Goal: Answer question/provide support

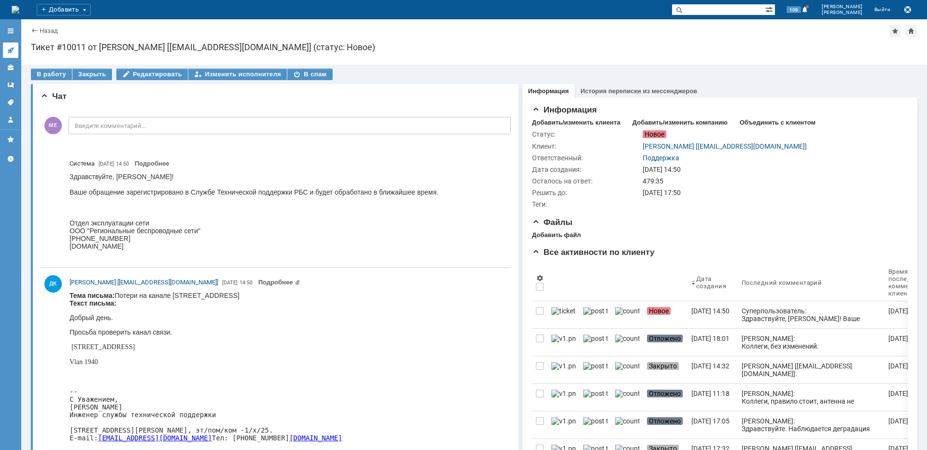
click at [13, 52] on icon at bounding box center [11, 50] width 8 height 8
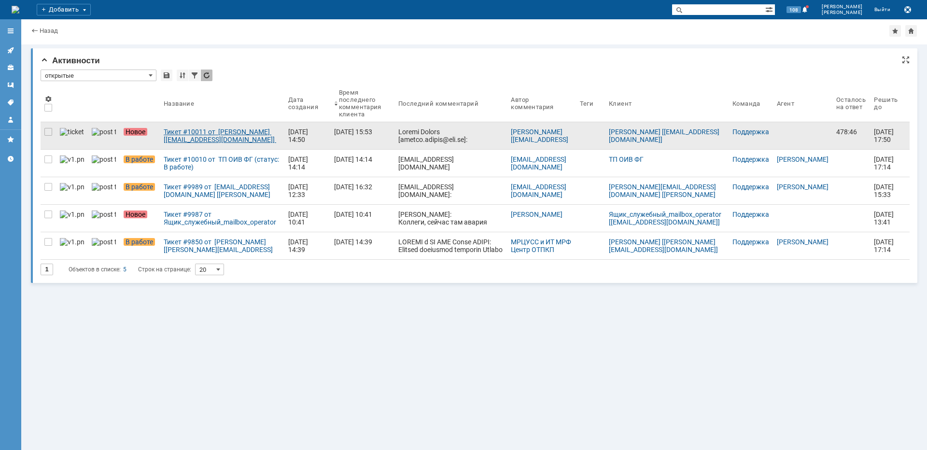
click at [198, 143] on link "Тикет #10011 от [PERSON_NAME] [[EMAIL_ADDRESS][DOMAIN_NAME]] (статус: Новое)" at bounding box center [222, 135] width 125 height 27
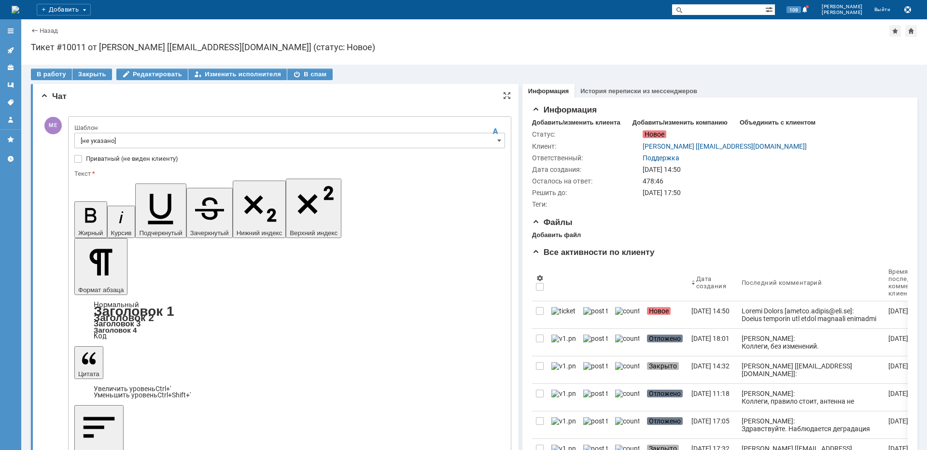
click at [89, 137] on input "[не указано]" at bounding box center [289, 140] width 431 height 15
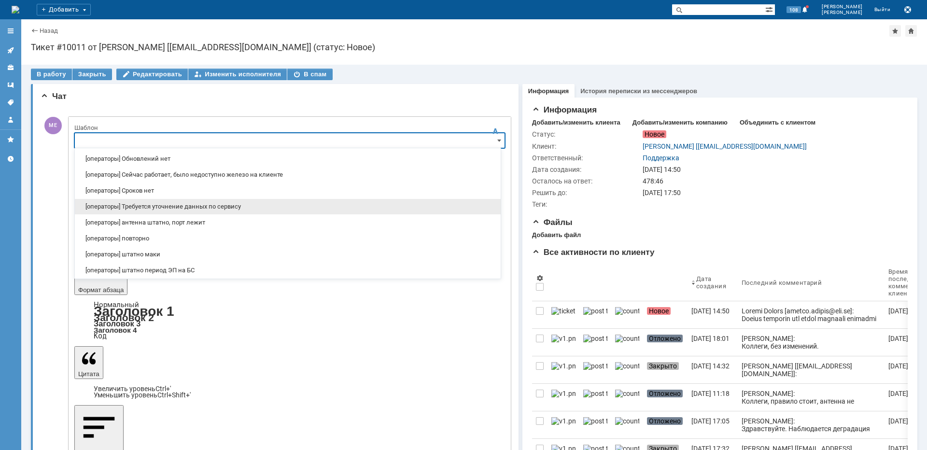
scroll to position [97, 0]
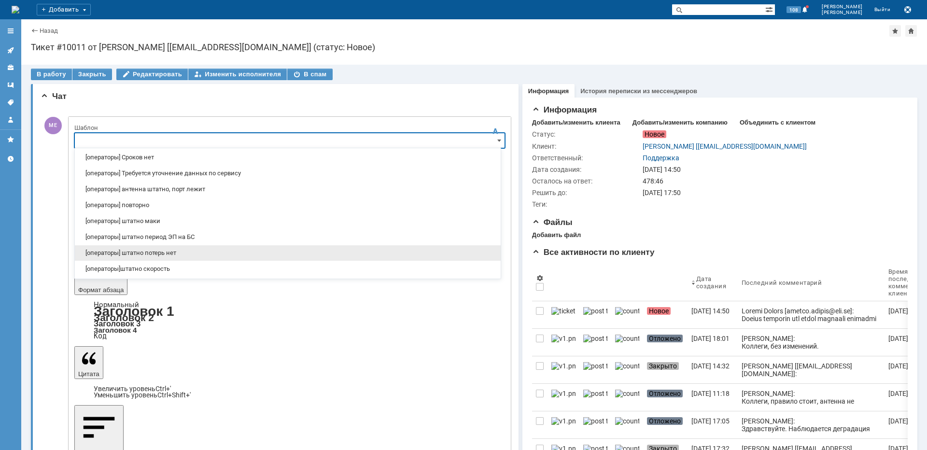
click at [162, 256] on span "[операторы] штатно потерь нет" at bounding box center [288, 253] width 414 height 8
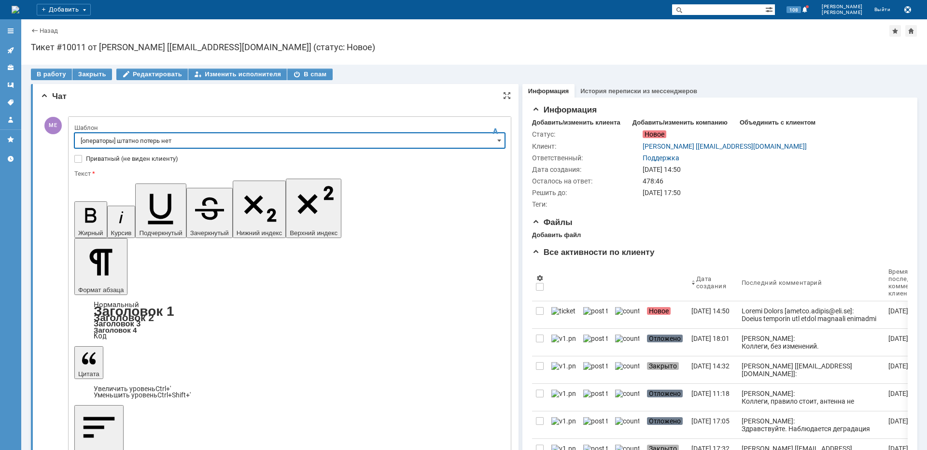
type input "[операторы] штатно потерь нет"
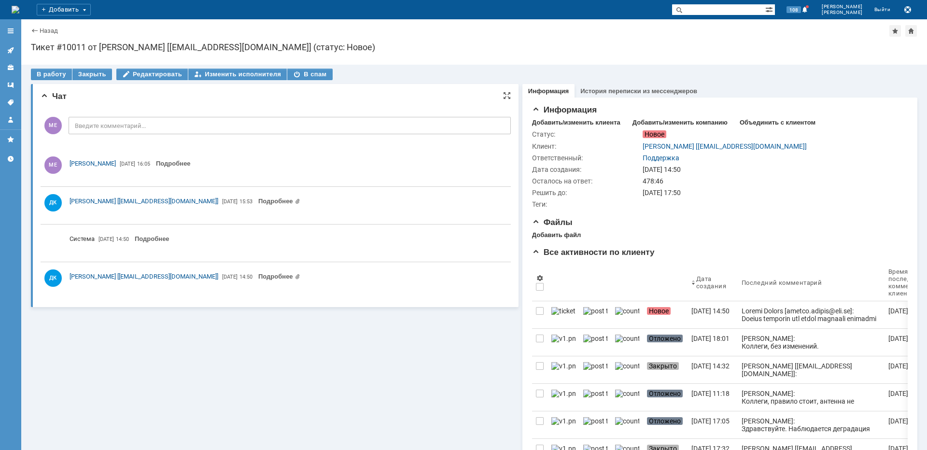
scroll to position [0, 0]
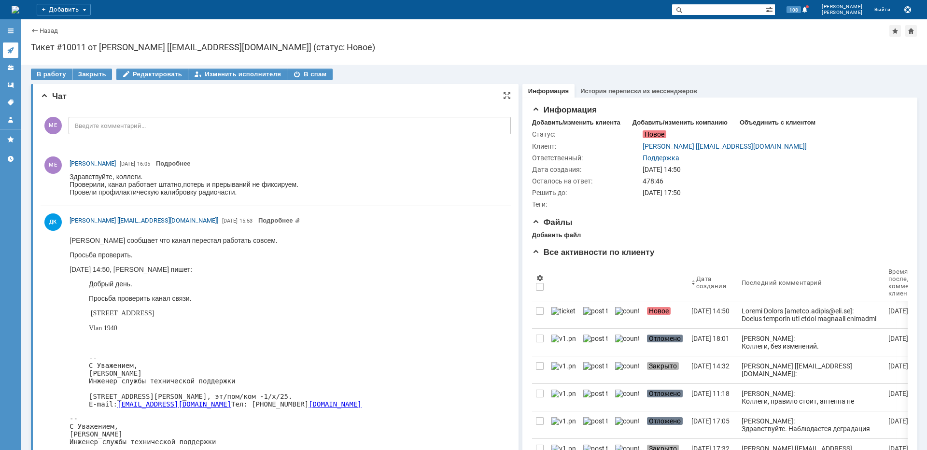
click at [14, 54] on div at bounding box center [11, 50] width 8 height 8
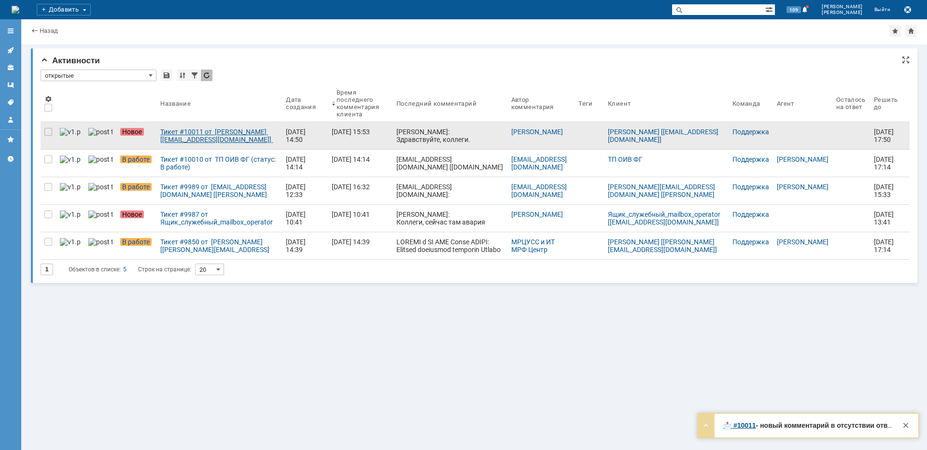
click at [227, 144] on link "Тикет #10011 от [PERSON_NAME] [[EMAIL_ADDRESS][DOMAIN_NAME]] (статус: Новое)" at bounding box center [219, 135] width 126 height 27
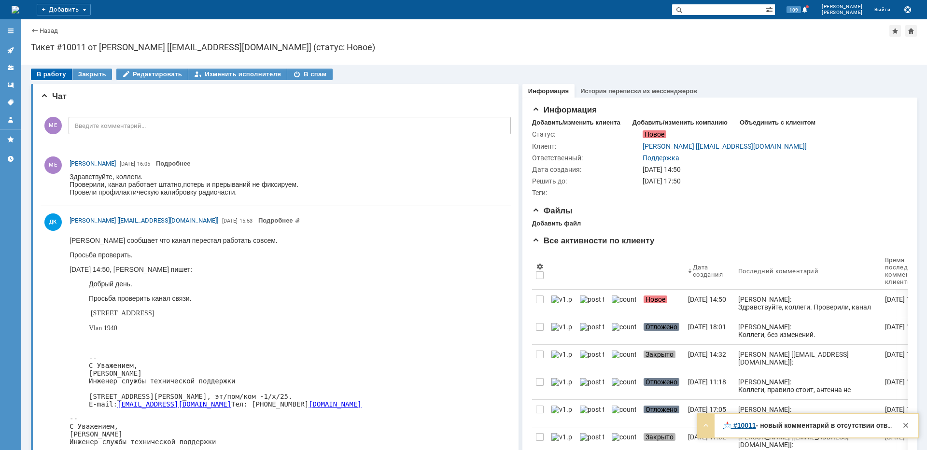
click at [54, 79] on div "В работу" at bounding box center [51, 75] width 41 height 12
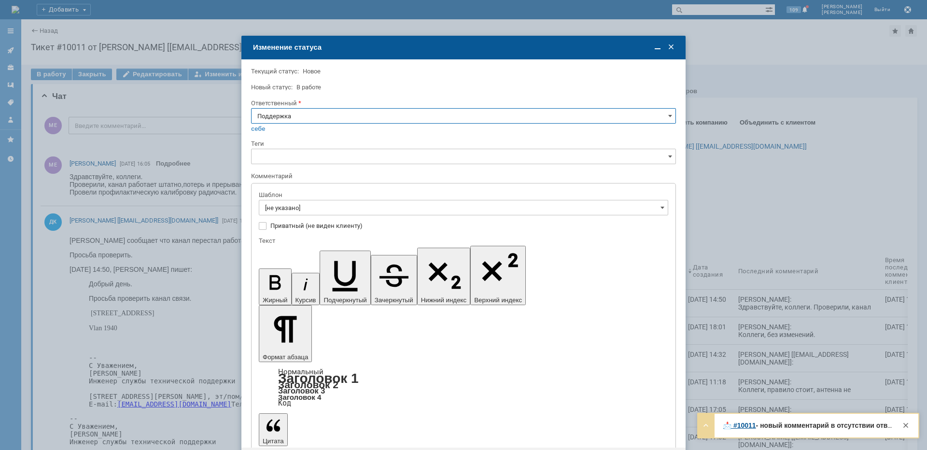
click at [279, 117] on input "Поддержка" at bounding box center [463, 115] width 425 height 15
click at [278, 206] on div "[PERSON_NAME]" at bounding box center [464, 213] width 424 height 15
type input "[PERSON_NAME]"
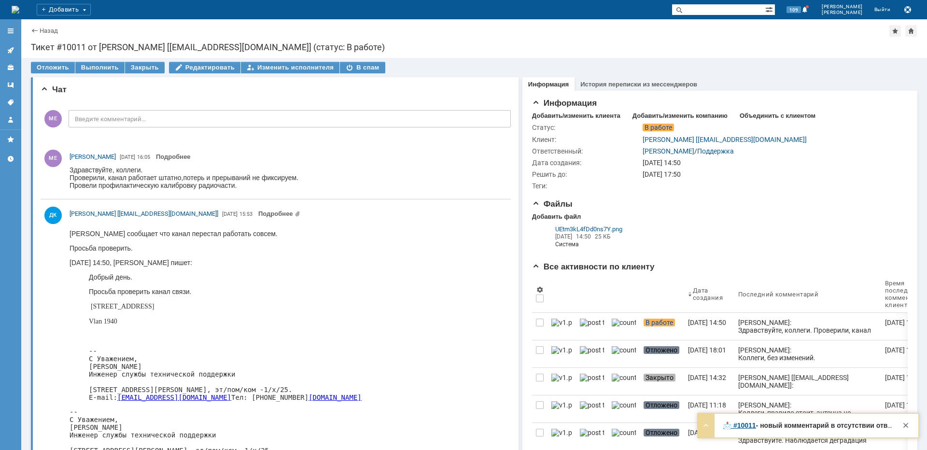
click at [12, 52] on icon at bounding box center [11, 50] width 8 height 8
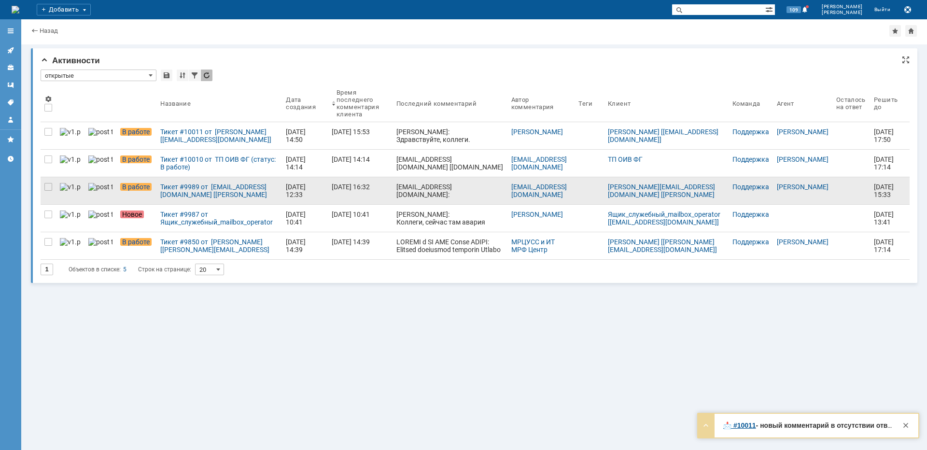
click at [397, 189] on div "[EMAIL_ADDRESS][DOMAIN_NAME]: С уважением, [PERSON_NAME]-менеджер Отдела сервис…" at bounding box center [450, 256] width 107 height 147
